Goal: Task Accomplishment & Management: Manage account settings

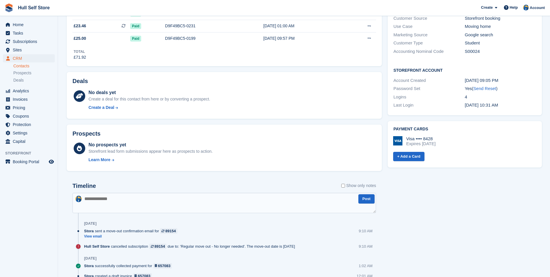
scroll to position [232, 0]
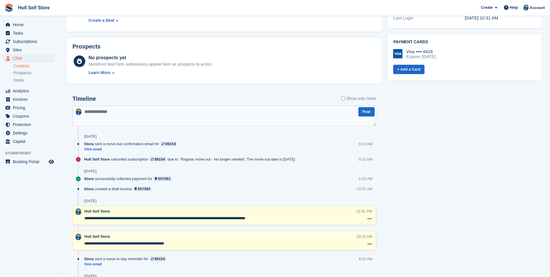
click at [210, 108] on textarea at bounding box center [225, 116] width 304 height 20
type textarea "**********"
click at [365, 114] on button "Post" at bounding box center [367, 112] width 16 height 10
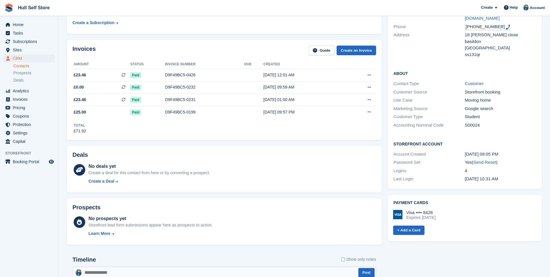
scroll to position [0, 0]
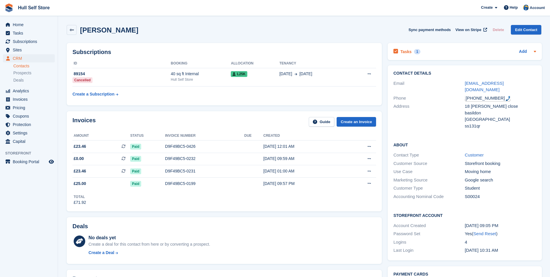
click at [441, 51] on div "Tasks 1 Add" at bounding box center [465, 52] width 143 height 8
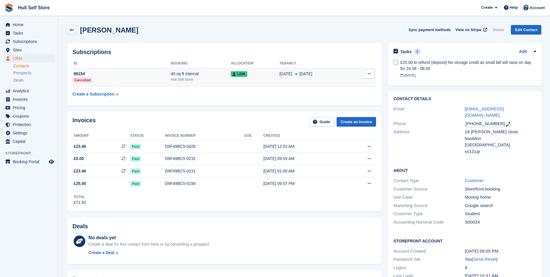
click at [256, 80] on td "L25K" at bounding box center [255, 77] width 48 height 19
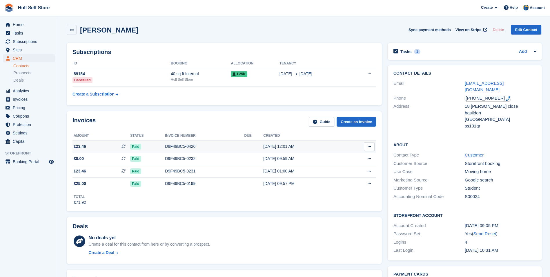
click at [211, 147] on div "D9F49BC5-0426" at bounding box center [204, 146] width 79 height 6
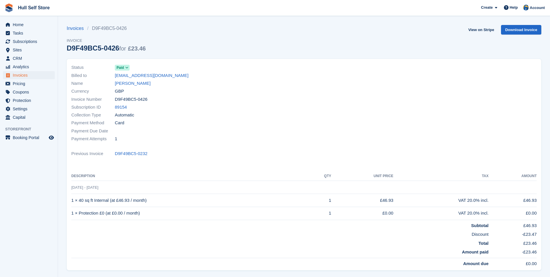
scroll to position [29, 0]
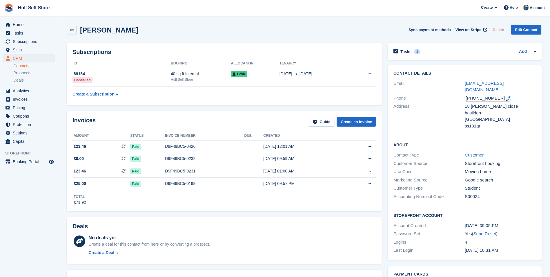
click at [272, 32] on div "[PERSON_NAME] Sync payment methods View on Stripe Delete Edit Contact" at bounding box center [304, 30] width 475 height 10
click at [274, 31] on div "[PERSON_NAME] Sync payment methods View on Stripe Delete Edit Contact" at bounding box center [304, 30] width 475 height 10
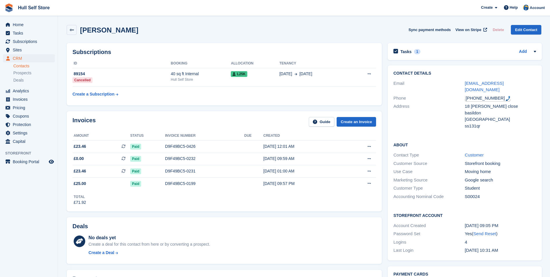
drag, startPoint x: 274, startPoint y: 31, endPoint x: 243, endPoint y: 32, distance: 31.1
click at [243, 32] on div "[PERSON_NAME] Sync payment methods View on Stripe Delete Edit Contact" at bounding box center [304, 30] width 475 height 10
